Goal: Book appointment/travel/reservation

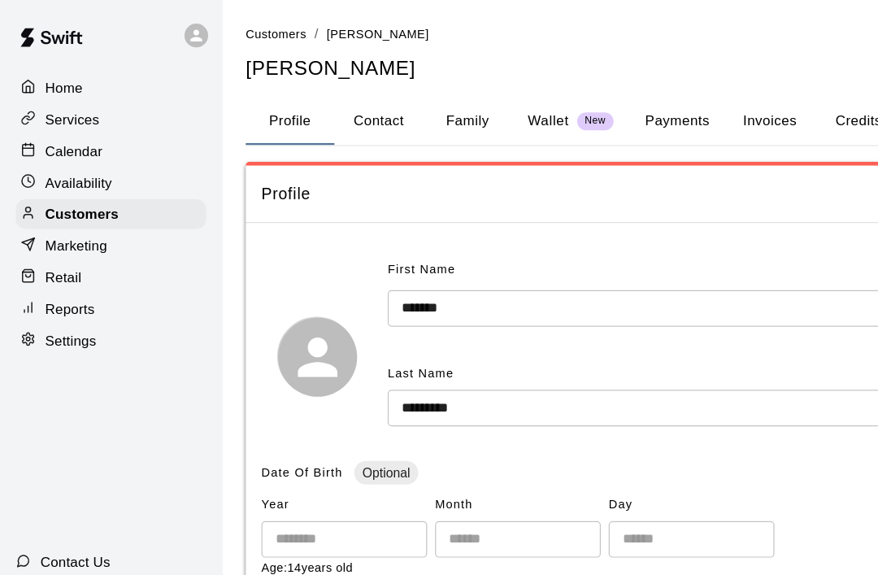
click at [77, 120] on p "Calendar" at bounding box center [60, 124] width 47 height 16
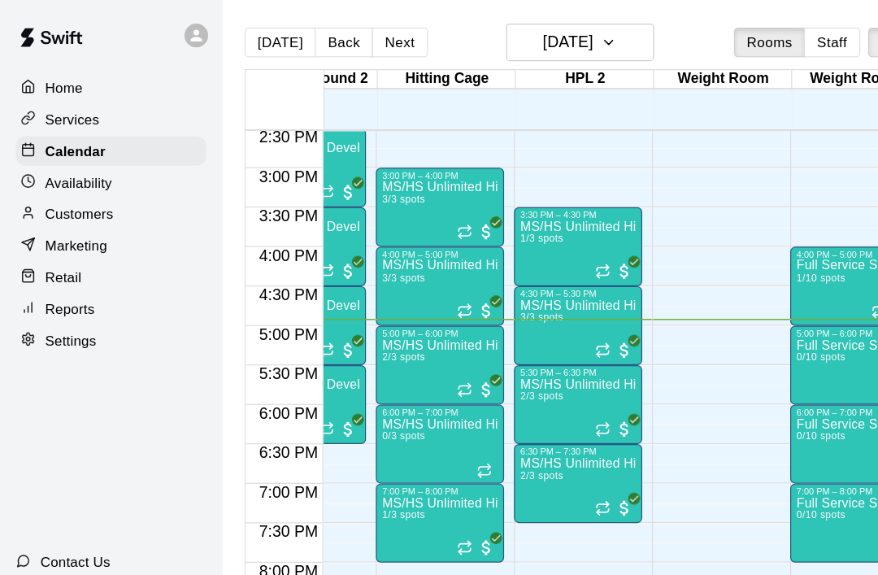
scroll to position [0, 526]
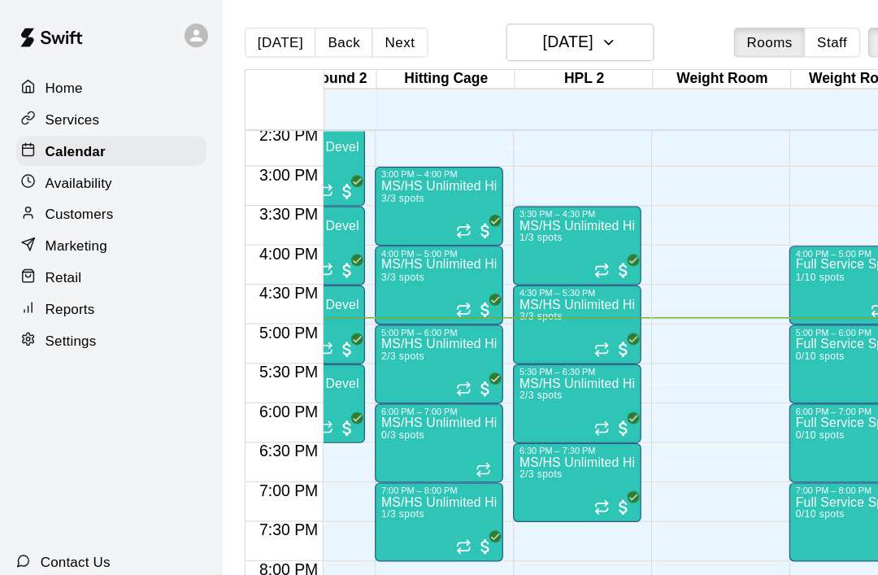
click at [387, 323] on icon "Recurring event" at bounding box center [382, 322] width 10 height 2
click at [391, 384] on img "edit" at bounding box center [394, 376] width 19 height 19
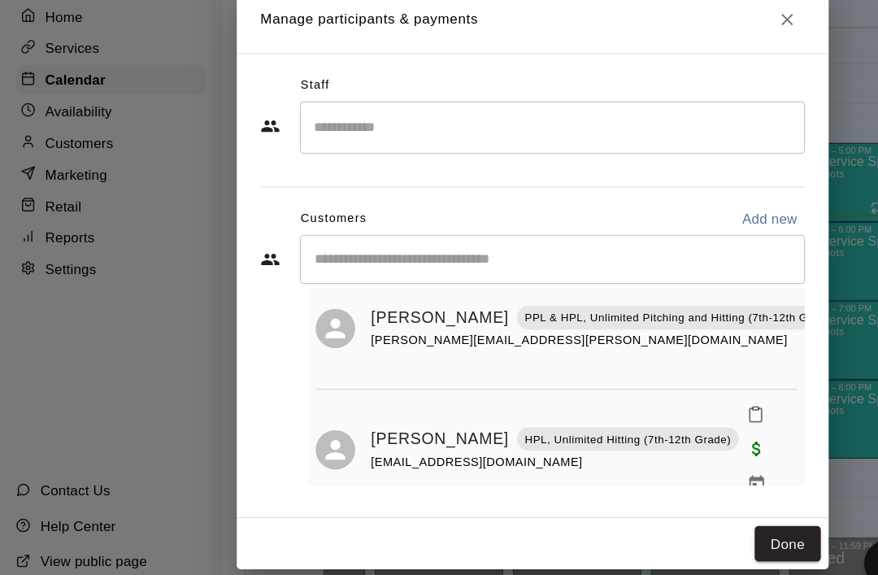
scroll to position [45, 0]
click at [645, 492] on button "Done" at bounding box center [649, 507] width 54 height 30
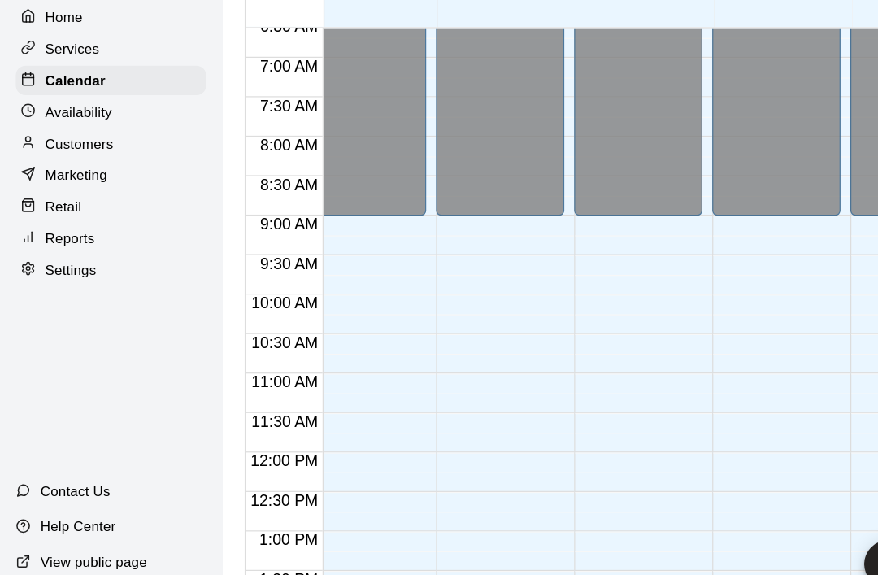
scroll to position [0, 249]
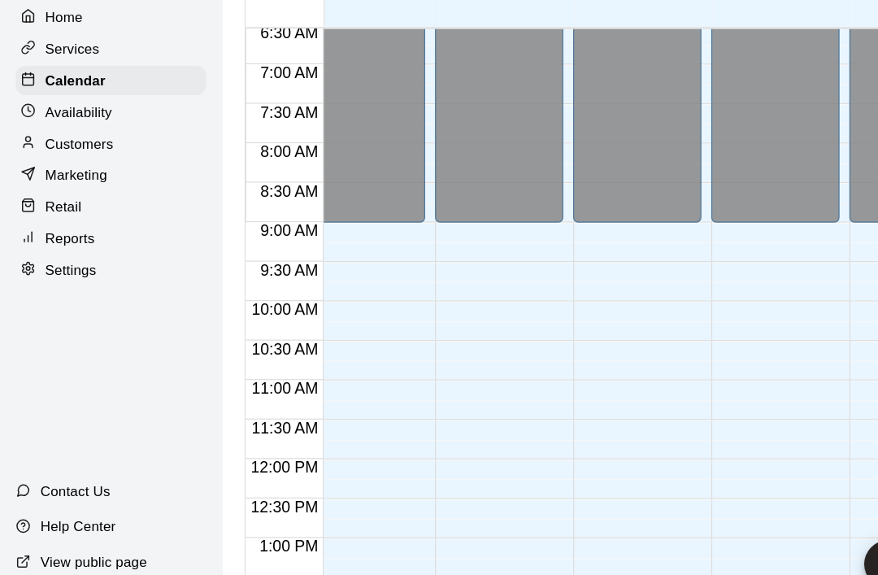
click at [57, 116] on p "Calendar" at bounding box center [62, 124] width 50 height 16
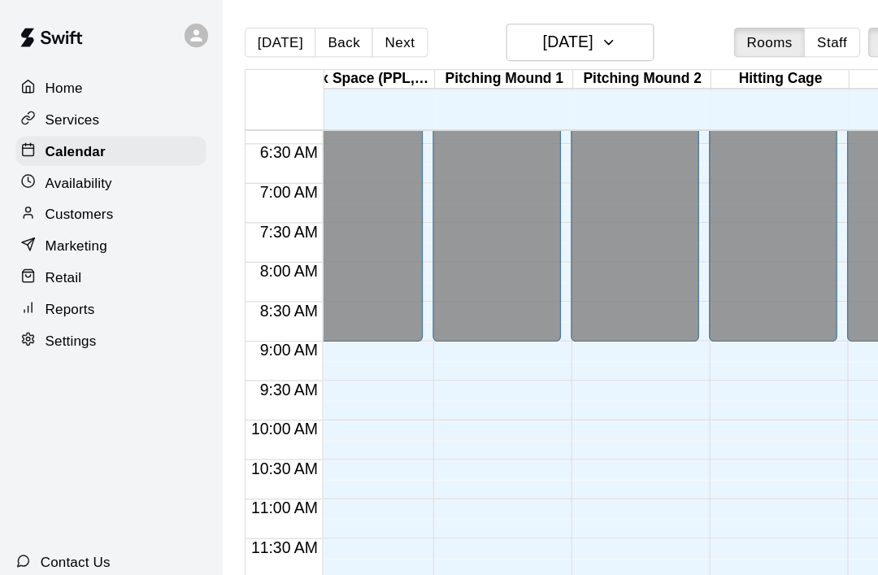
scroll to position [411, 250]
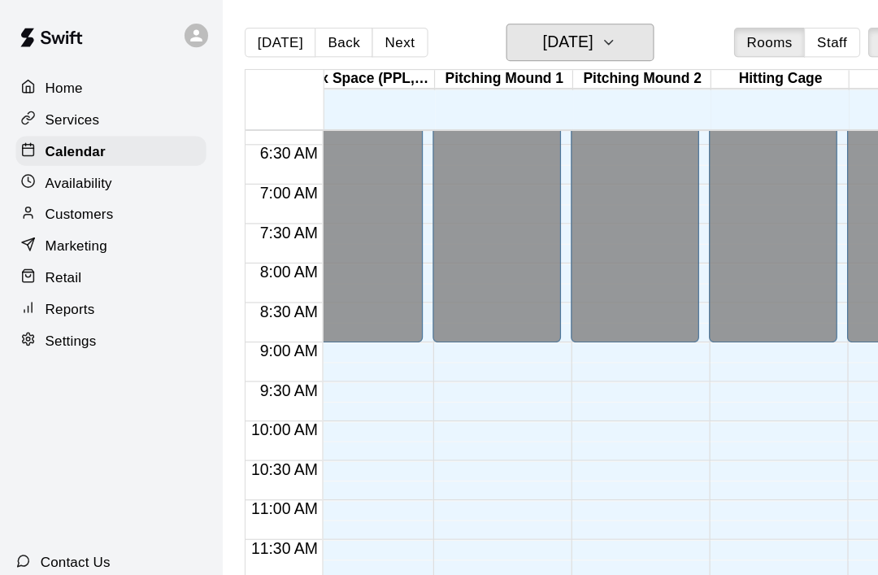
click at [508, 41] on icon "button" at bounding box center [501, 35] width 13 height 20
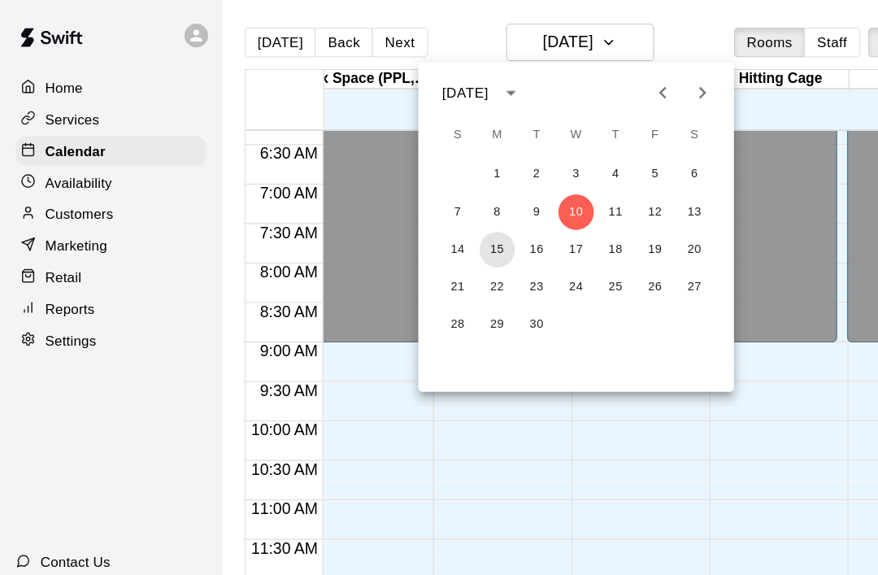
click at [421, 211] on button "15" at bounding box center [409, 205] width 29 height 29
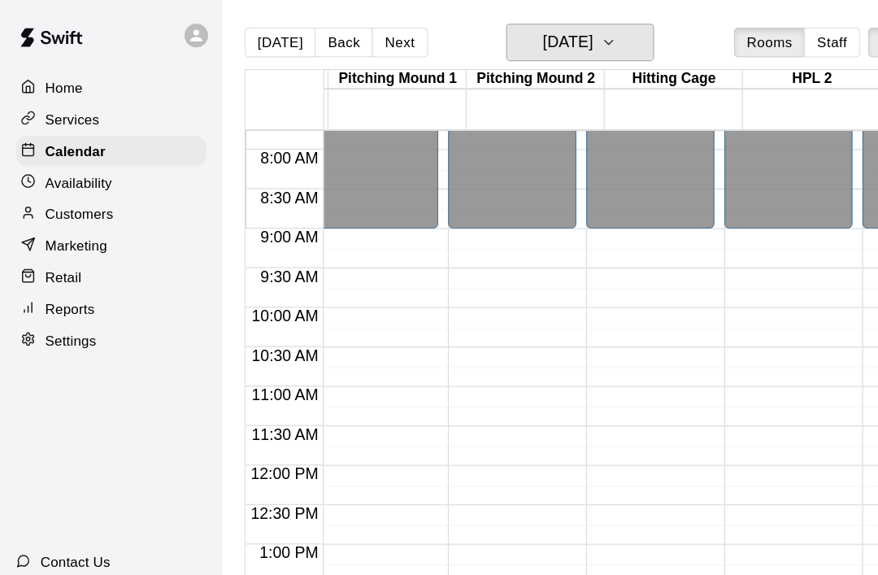
scroll to position [0, 0]
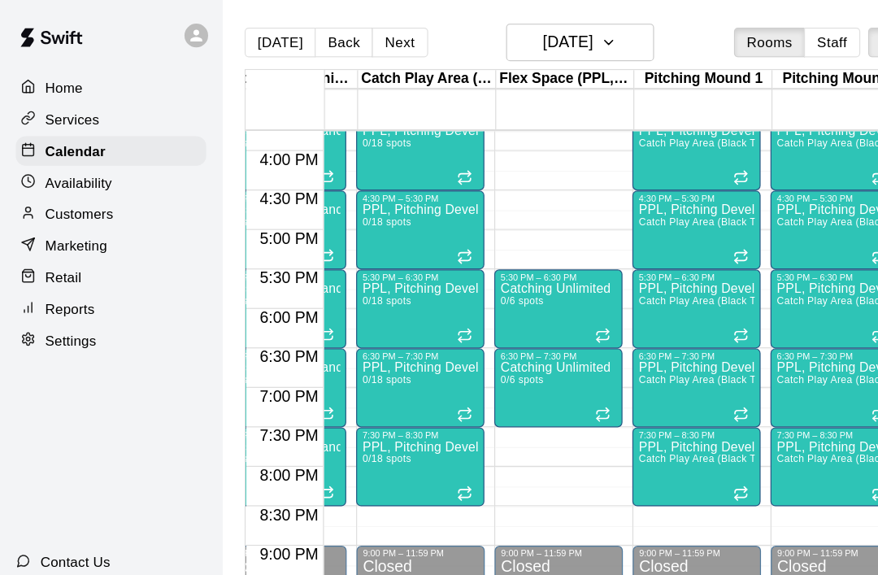
click at [506, 278] on div at bounding box center [498, 276] width 16 height 13
click at [517, 366] on button "delete" at bounding box center [507, 364] width 33 height 33
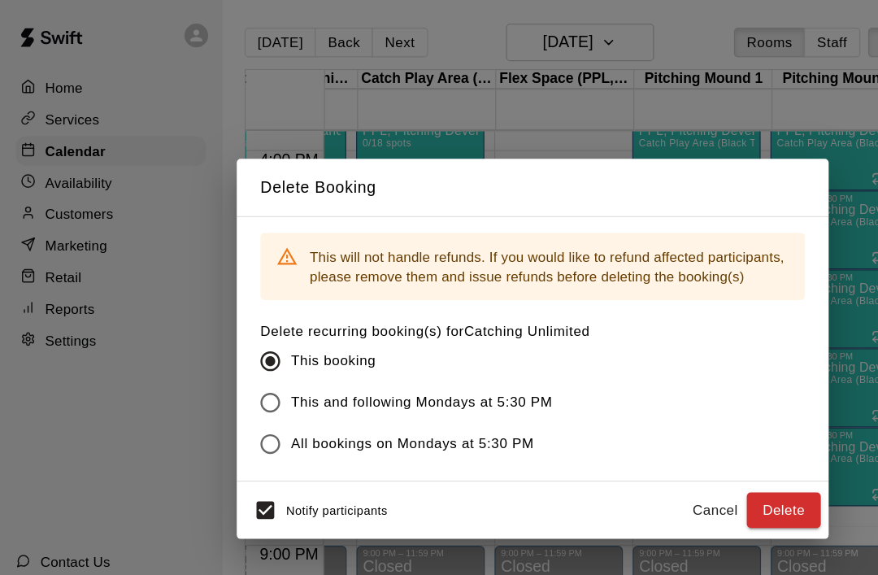
click at [650, 417] on button "Delete" at bounding box center [645, 421] width 61 height 30
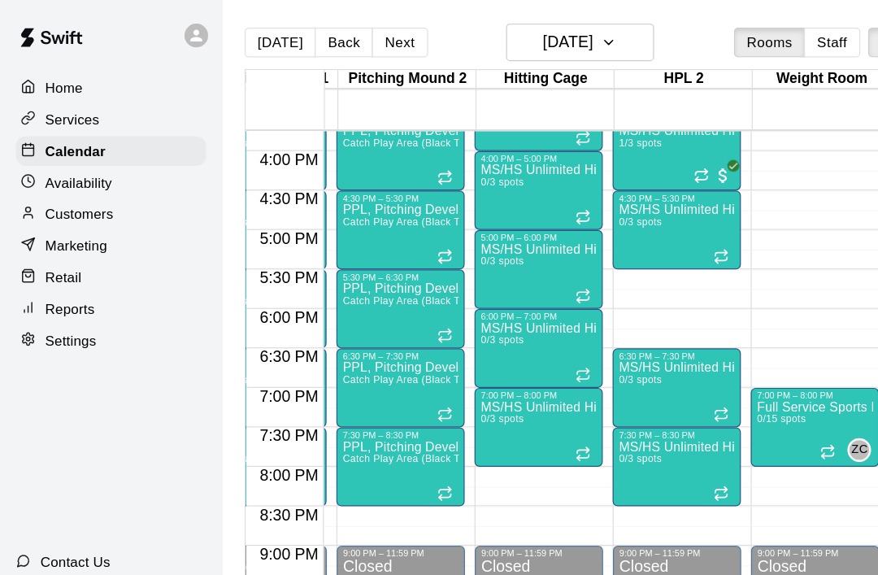
click at [599, 340] on icon "Recurring event" at bounding box center [598, 338] width 2 height 4
click at [619, 426] on icon "delete" at bounding box center [614, 430] width 11 height 15
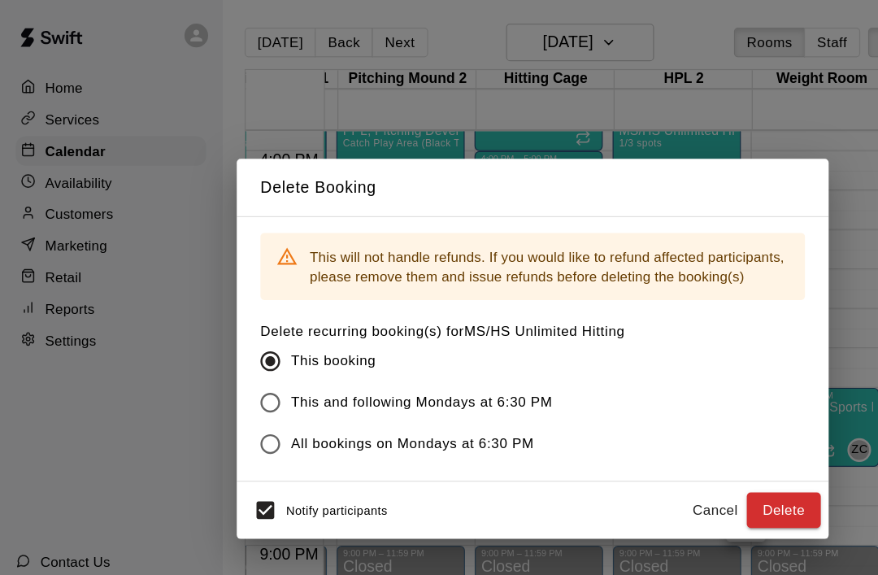
click at [649, 419] on button "Delete" at bounding box center [645, 421] width 61 height 30
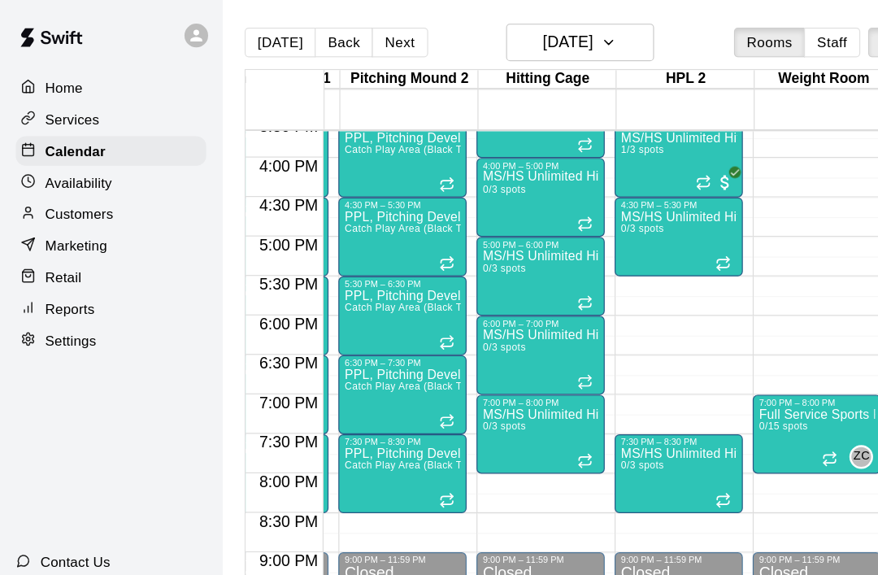
scroll to position [0, 441]
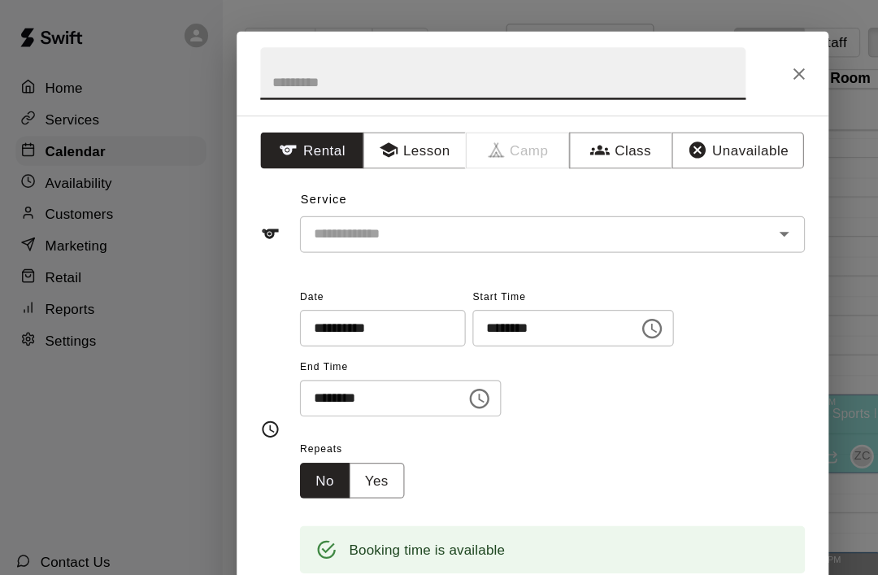
click at [249, 65] on input "text" at bounding box center [415, 60] width 400 height 43
click at [627, 199] on div at bounding box center [635, 192] width 42 height 23
type input "**********"
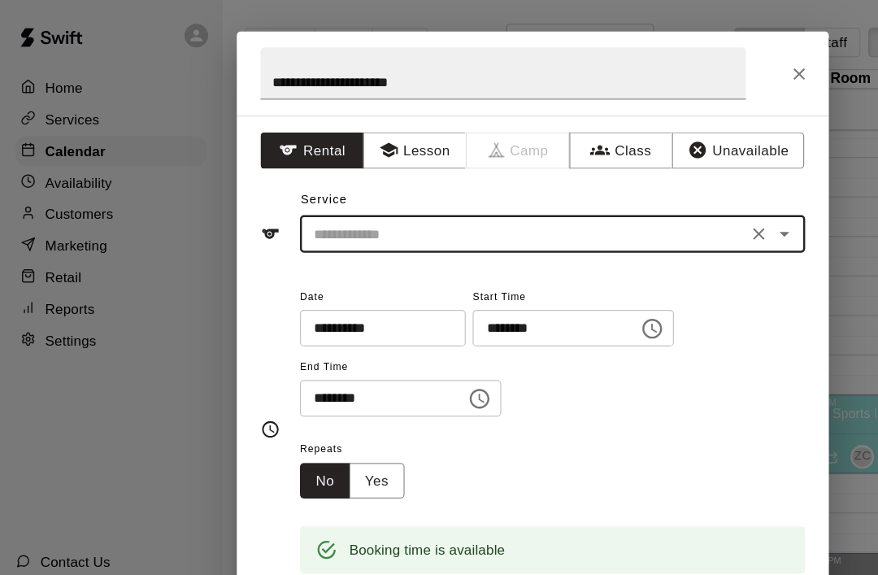
click at [657, 193] on button "Open" at bounding box center [646, 192] width 23 height 23
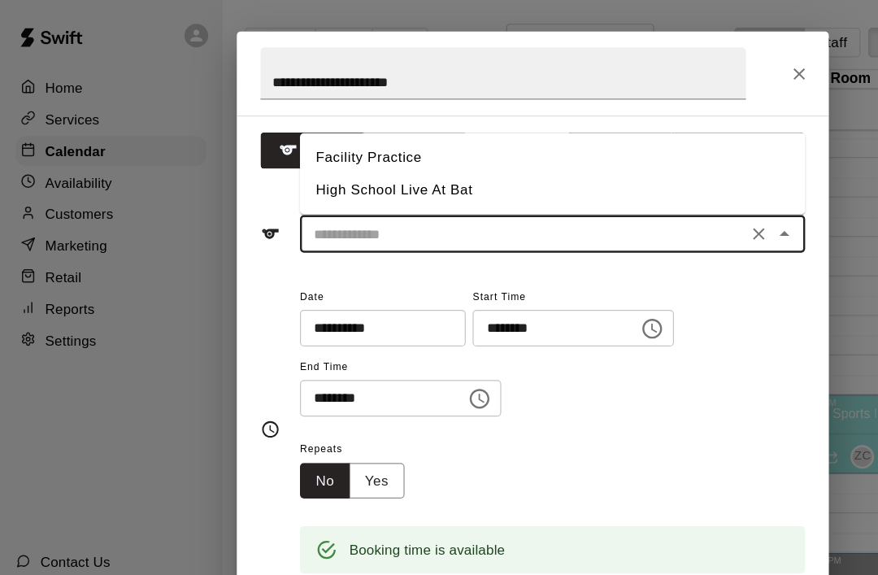
click at [648, 202] on button "Close" at bounding box center [646, 192] width 23 height 23
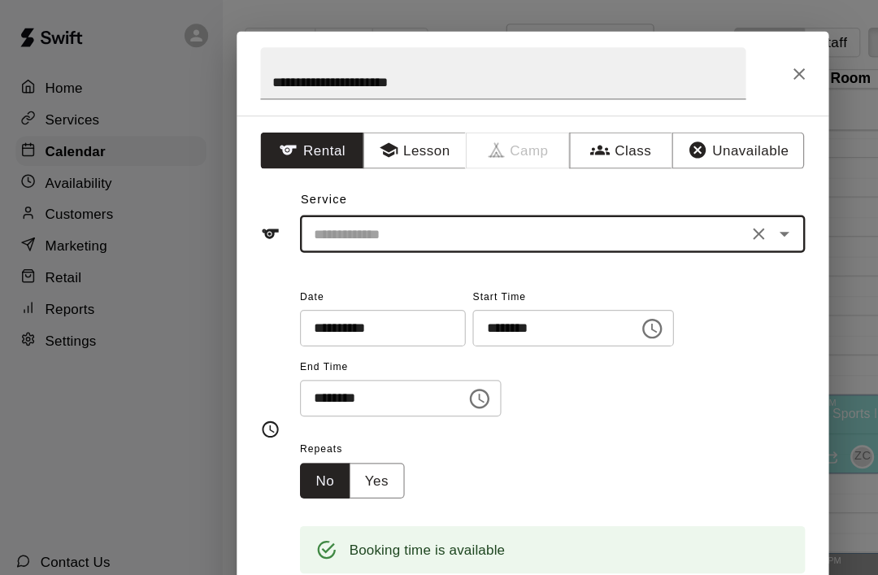
click at [517, 128] on button "Class" at bounding box center [511, 124] width 85 height 30
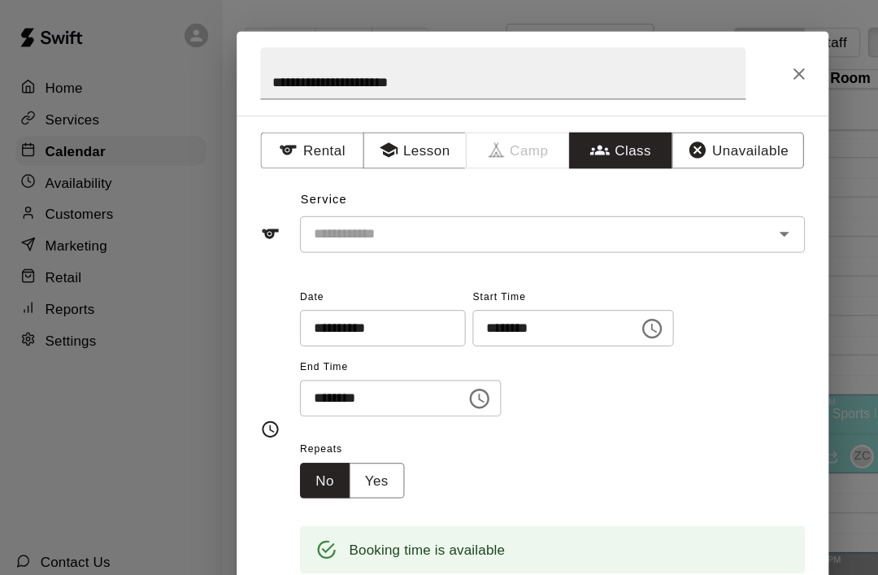
click at [647, 192] on icon "Open" at bounding box center [646, 193] width 8 height 4
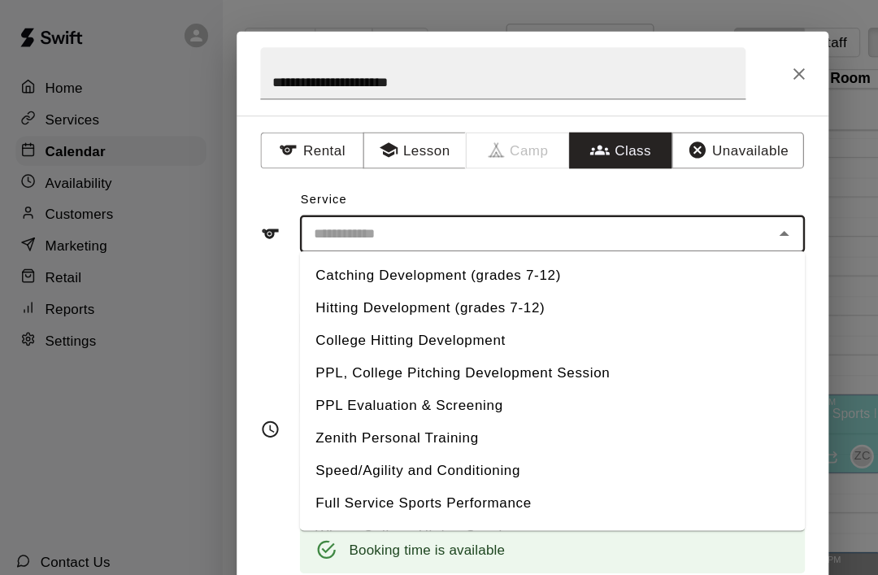
scroll to position [0, 0]
click at [439, 254] on li "Hitting Development (grades 7-12)" at bounding box center [455, 254] width 416 height 27
type input "**********"
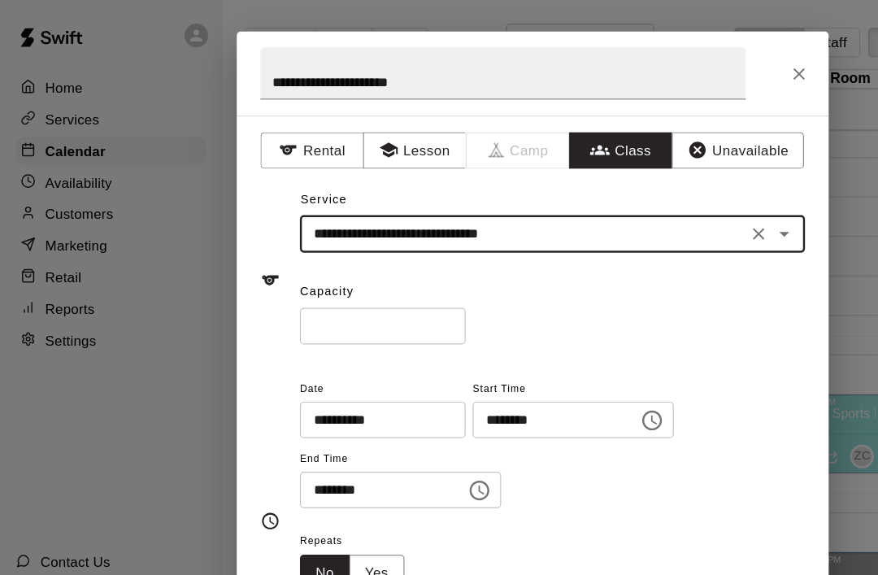
click at [338, 274] on input "*" at bounding box center [315, 269] width 137 height 30
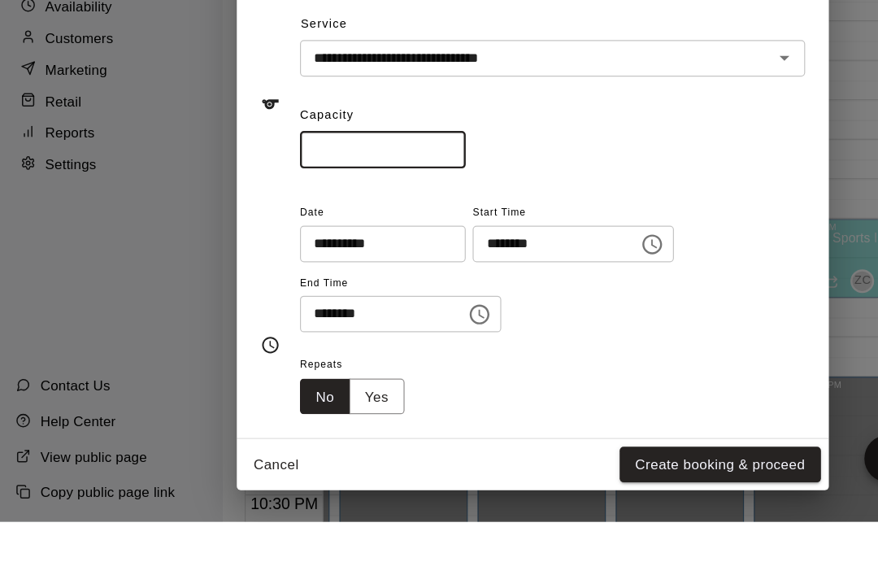
click at [347, 254] on input "*" at bounding box center [315, 269] width 137 height 30
click at [349, 254] on input "*" at bounding box center [315, 269] width 137 height 30
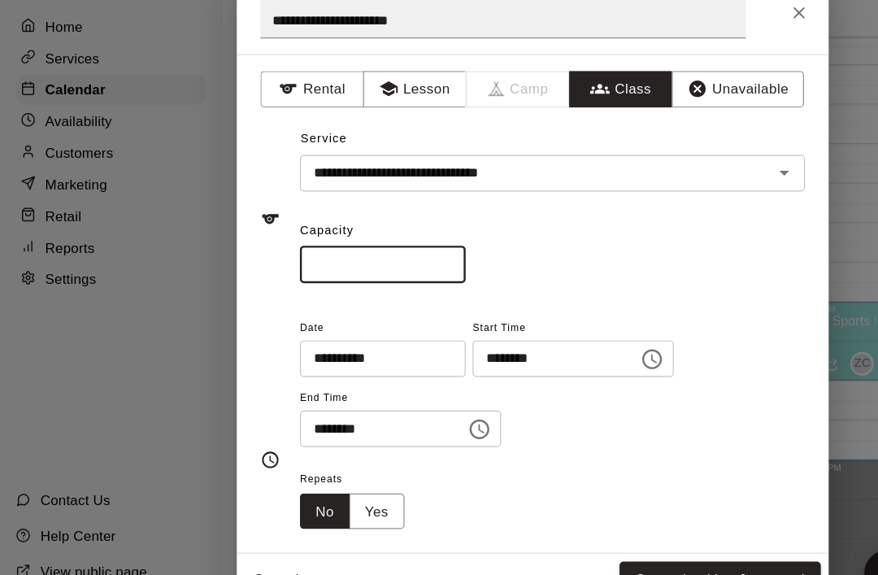
type input "*"
click at [636, 513] on button "Create booking & proceed" at bounding box center [593, 528] width 166 height 30
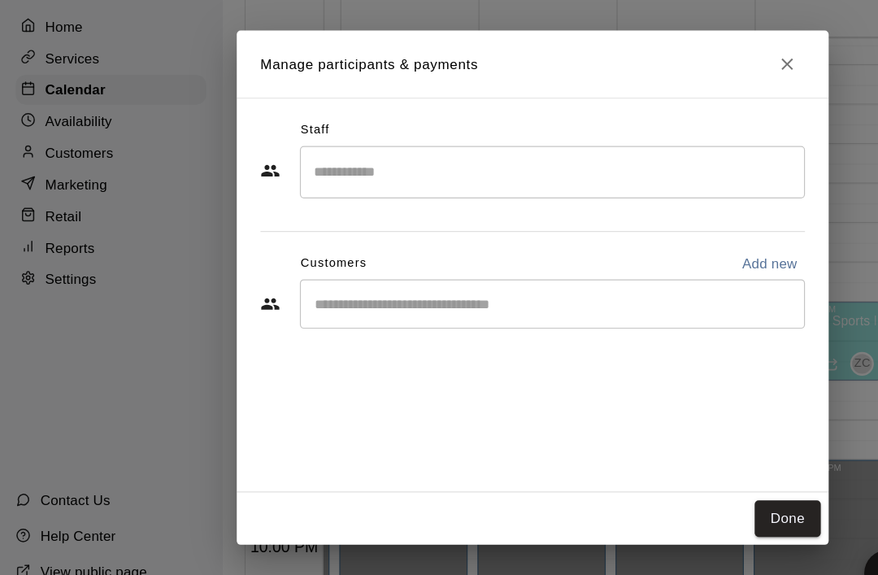
click at [655, 462] on button "Done" at bounding box center [649, 477] width 54 height 30
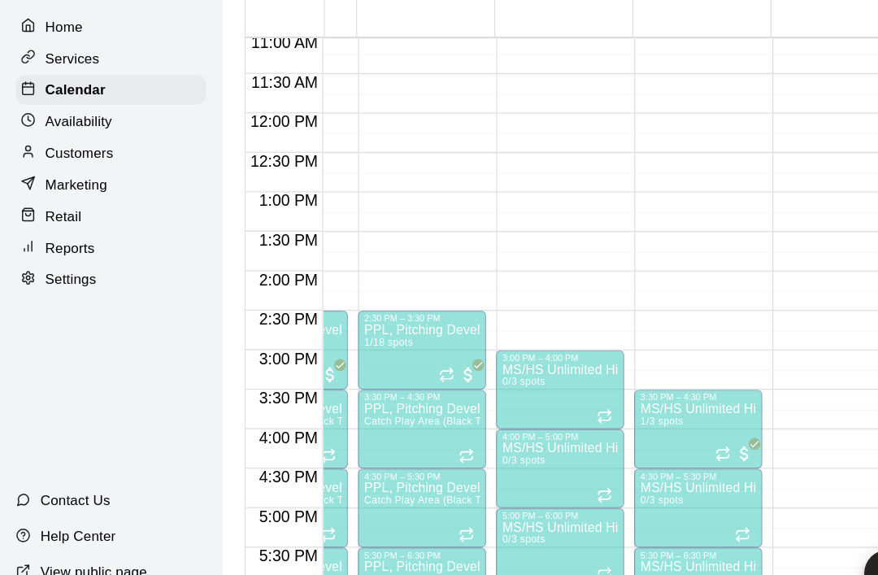
scroll to position [0, 414]
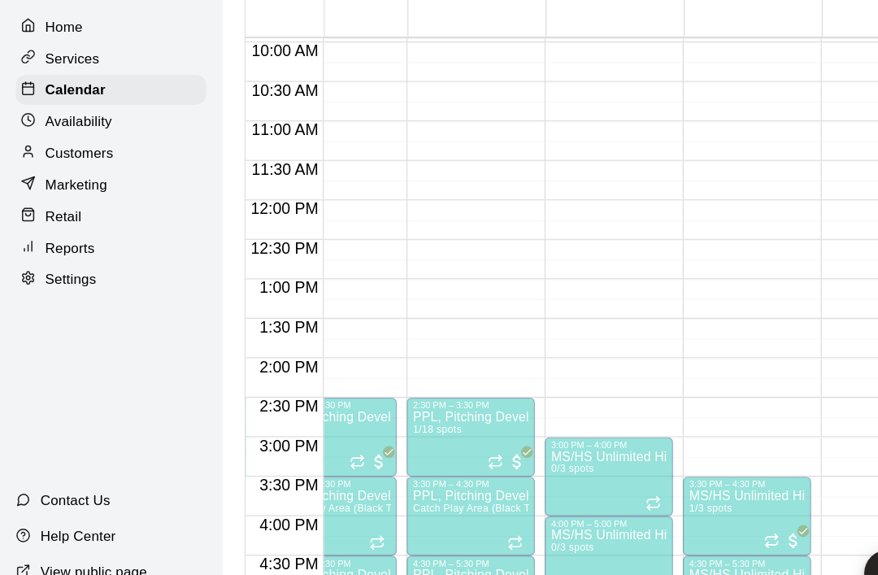
click at [75, 116] on p "Calendar" at bounding box center [62, 124] width 50 height 16
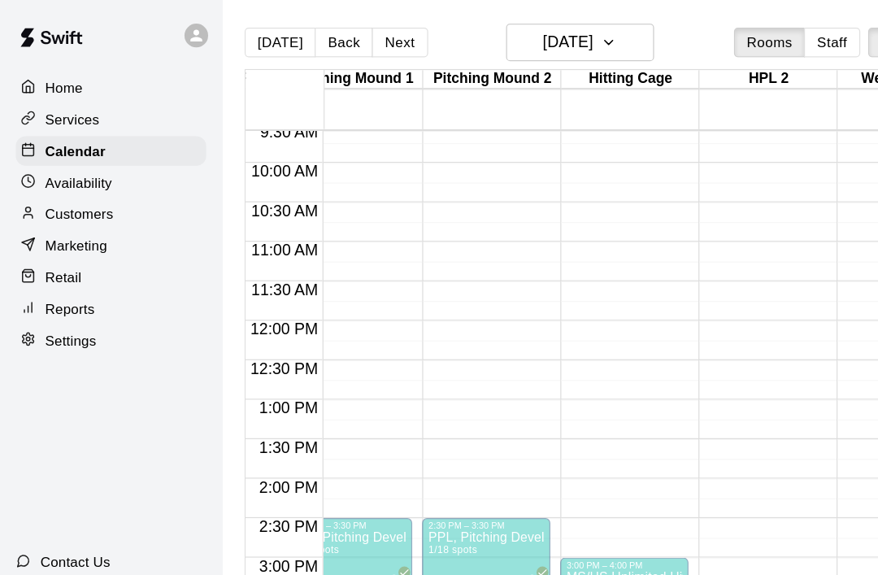
click at [75, 72] on div "Home" at bounding box center [91, 72] width 157 height 24
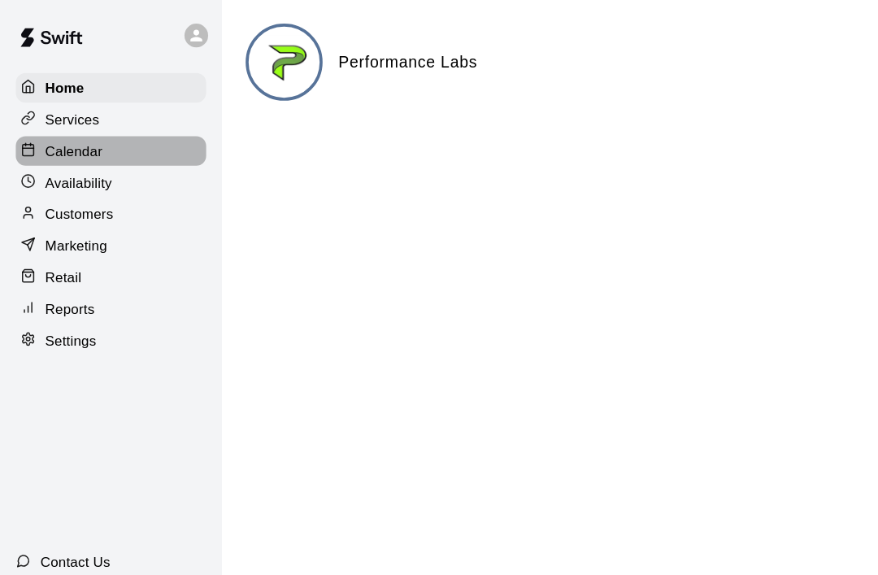
click at [99, 133] on div "Calendar" at bounding box center [91, 124] width 157 height 24
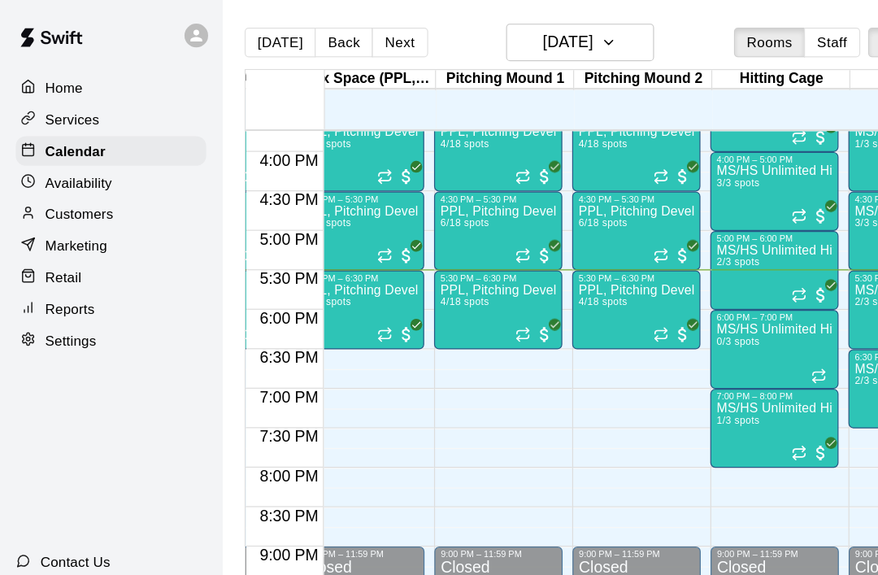
scroll to position [0, 299]
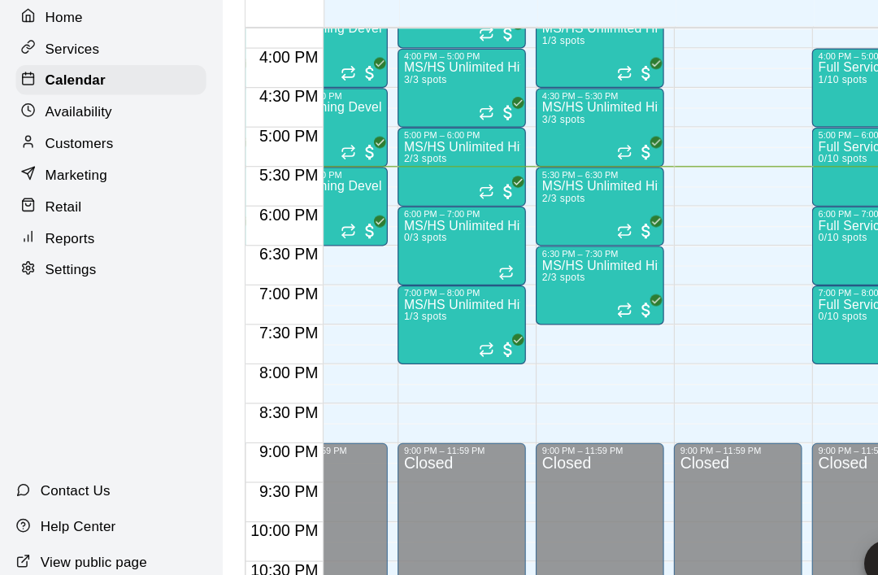
click at [406, 341] on icon "Recurring event" at bounding box center [405, 343] width 2 height 4
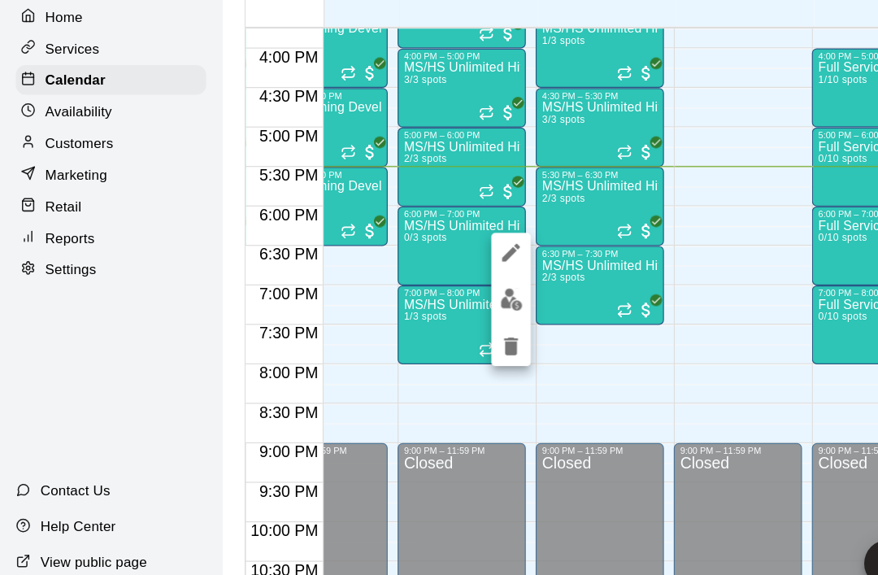
click at [428, 296] on img "edit" at bounding box center [421, 305] width 19 height 19
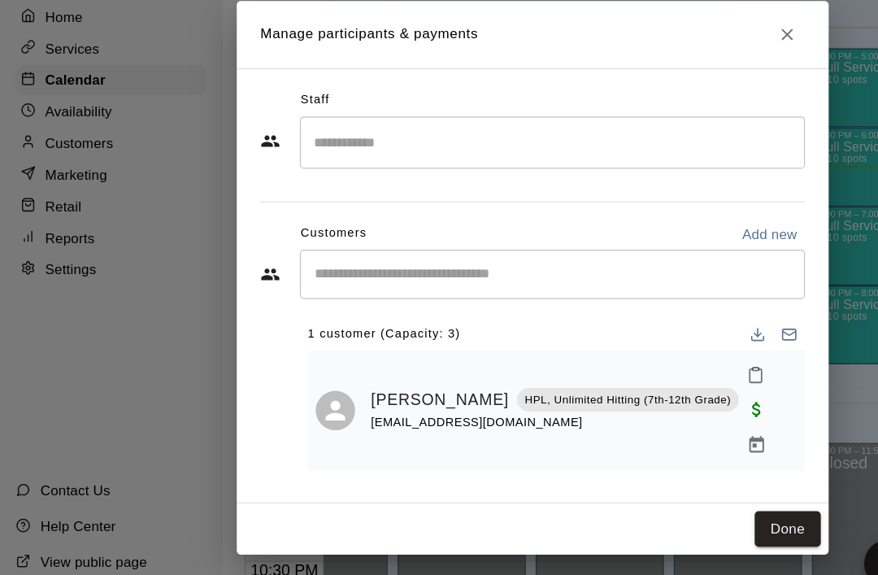
click at [654, 72] on button "Close" at bounding box center [648, 86] width 29 height 29
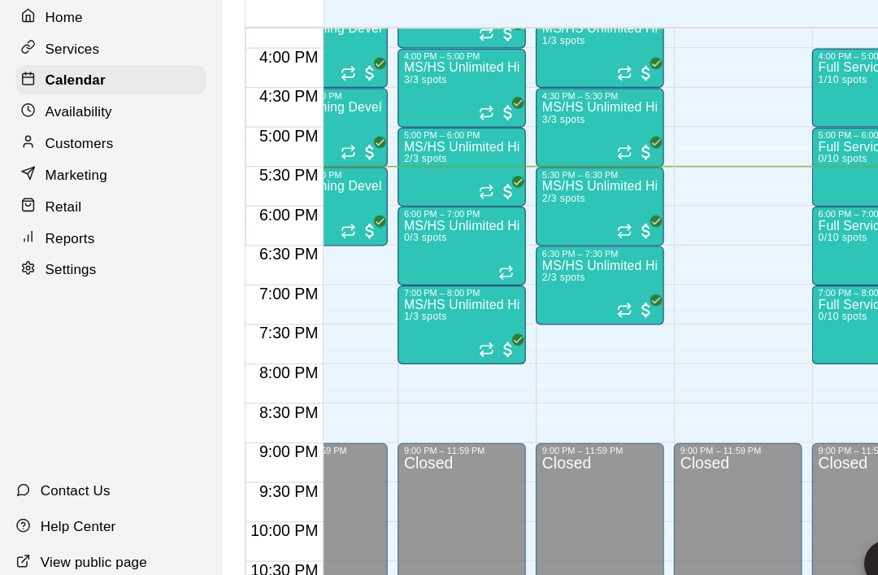
click at [519, 308] on icon "Recurring event" at bounding box center [519, 310] width 2 height 4
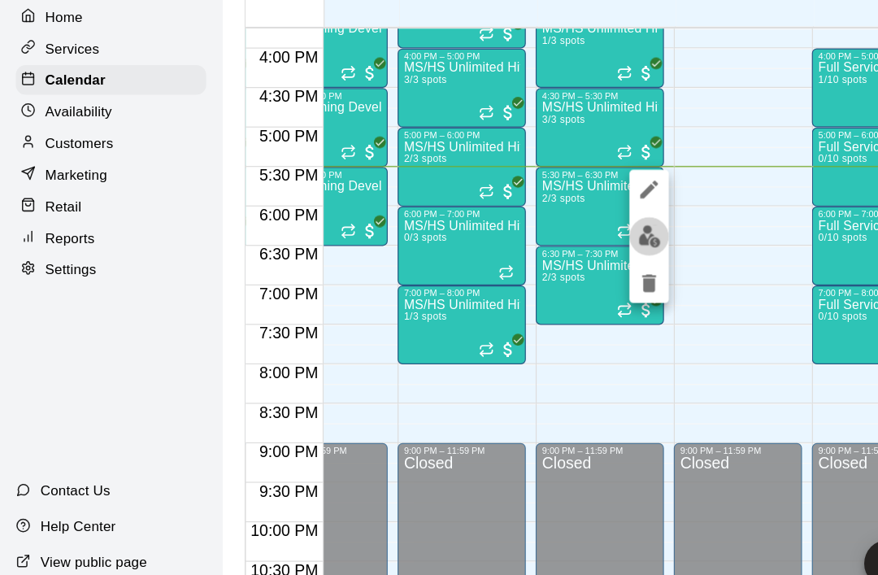
click at [536, 244] on img "edit" at bounding box center [535, 253] width 19 height 19
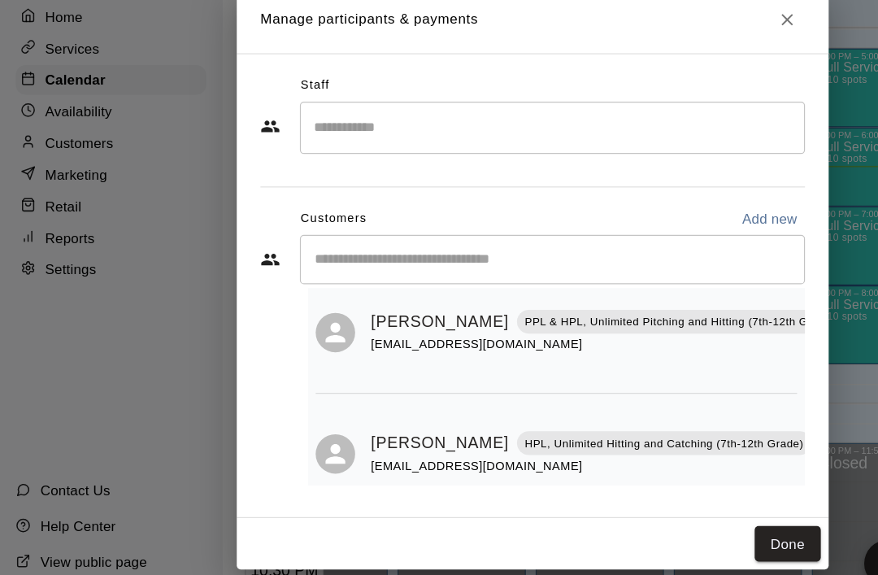
click at [656, 67] on icon "Close" at bounding box center [648, 75] width 16 height 16
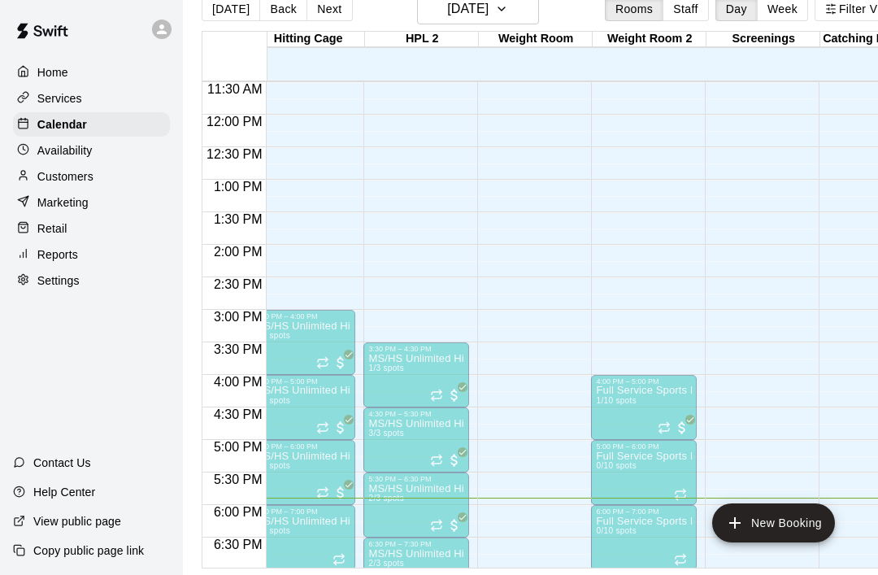
scroll to position [814, 592]
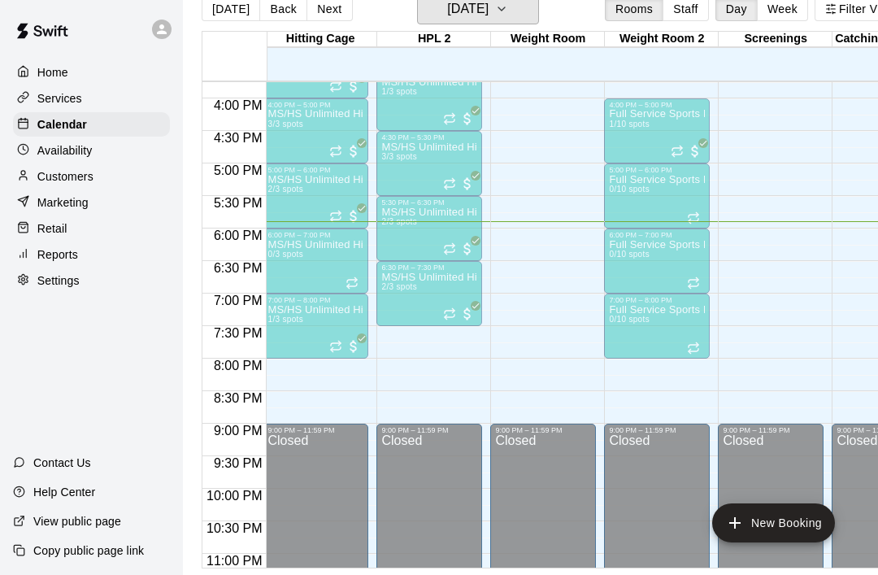
click at [499, 23] on button "[DATE]" at bounding box center [478, 8] width 122 height 31
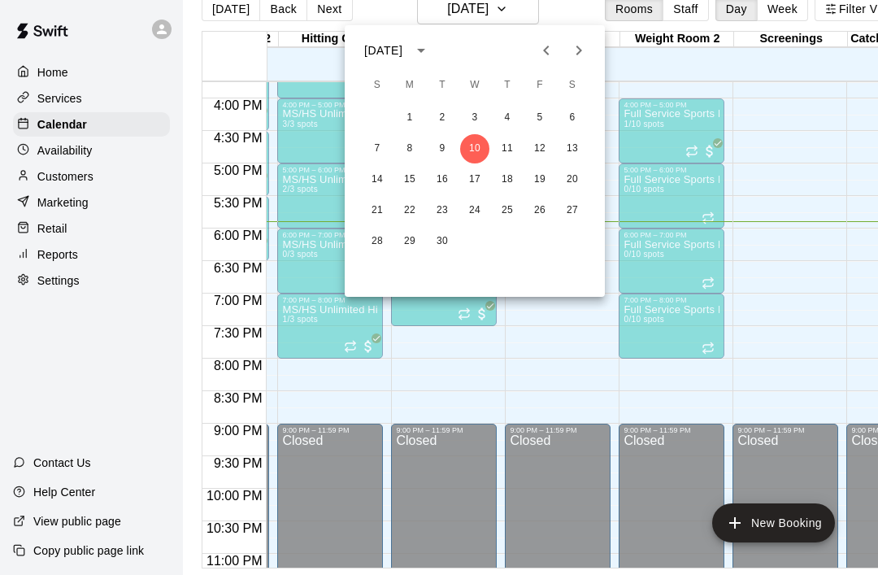
click at [788, 142] on div at bounding box center [439, 287] width 878 height 575
